Goal: Task Accomplishment & Management: Complete application form

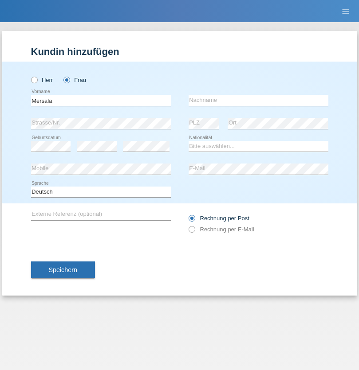
type input "Mersala"
click at [258, 100] on input "text" at bounding box center [258, 100] width 140 height 11
type input "Fejzic"
select select "CH"
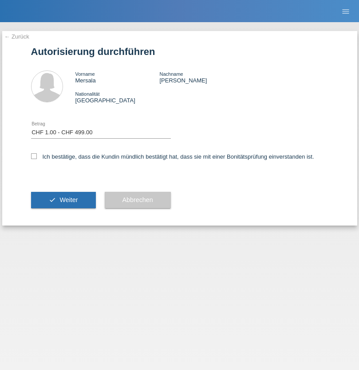
select select "1"
checkbox input "true"
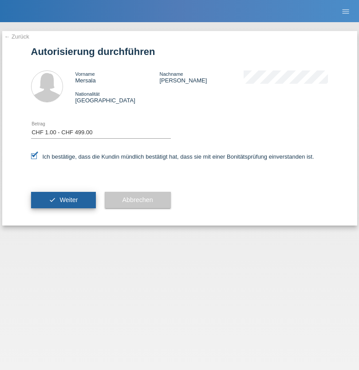
click at [63, 200] on span "Weiter" at bounding box center [68, 199] width 18 height 7
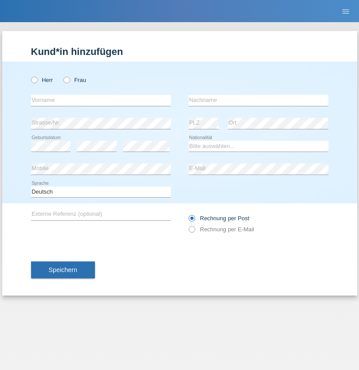
radio input "true"
click at [101, 100] on input "text" at bounding box center [101, 100] width 140 height 11
type input "Georges"
click at [258, 100] on input "text" at bounding box center [258, 100] width 140 height 11
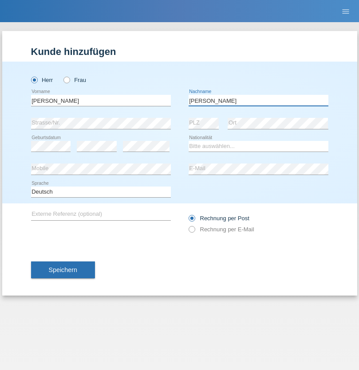
type input "[PERSON_NAME]"
select select "CH"
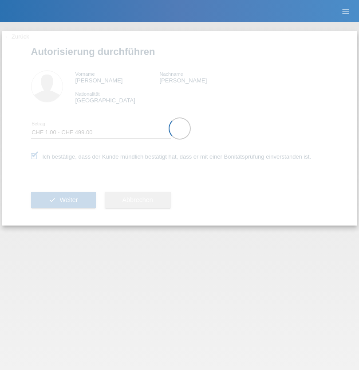
select select "1"
